Goal: Transaction & Acquisition: Purchase product/service

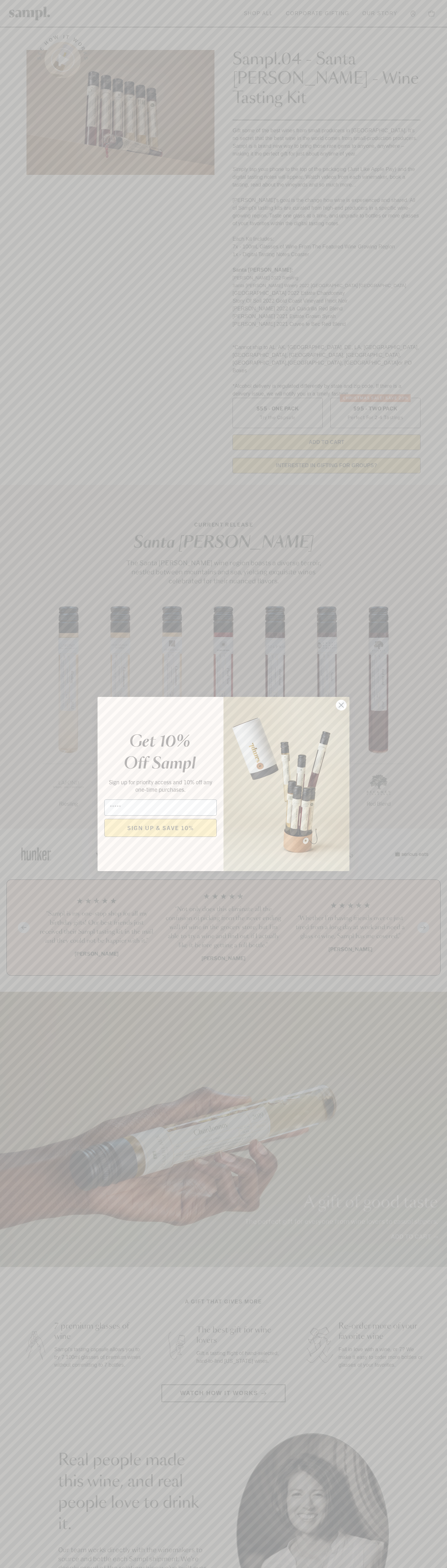
click at [341, 705] on icon "Close dialog" at bounding box center [341, 705] width 4 height 4
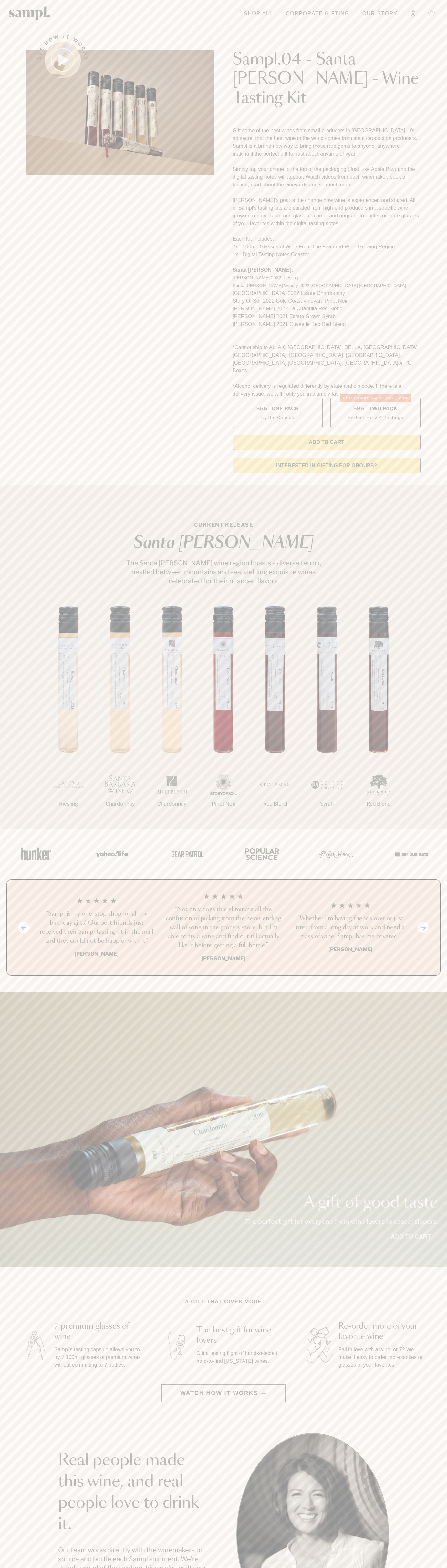
click at [121, 10] on header "Toggle navigation menu Shop All Corporate Gifting Our Story Account Story Shop …" at bounding box center [224, 13] width 447 height 27
click at [425, 507] on section "CURRENT RELEASE [GEOGRAPHIC_DATA][PERSON_NAME] The [GEOGRAPHIC_DATA][PERSON_NAM…" at bounding box center [224, 657] width 447 height 343
click at [12, 1567] on html "Skip to main content Toggle navigation menu Shop All Corporate Gifting Our Stor…" at bounding box center [224, 1304] width 447 height 2608
click at [0, 883] on div "Previous slide Next slide “Not only does this eliminate all the confusion of pi…" at bounding box center [224, 928] width 447 height 96
click at [375, 398] on label "Christmas SALE! Save 20% $95 - Two Pack Perfect For 2-4 Tastings" at bounding box center [375, 413] width 90 height 30
